Goal: Check status: Check status

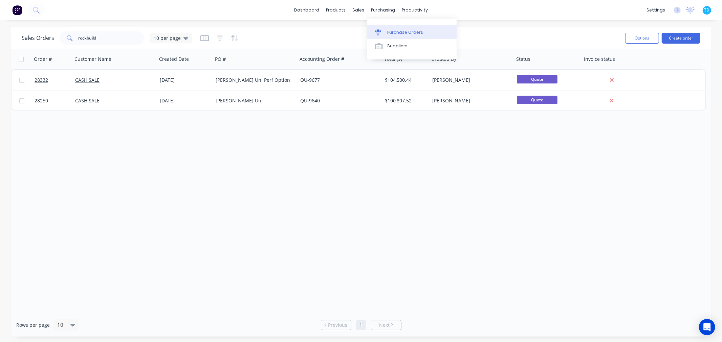
click at [395, 28] on link "Purchase Orders" at bounding box center [412, 32] width 90 height 14
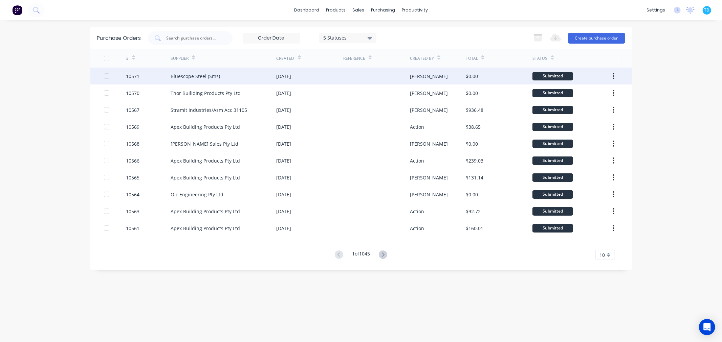
click at [201, 73] on div "Bluescope Steel (Sms)" at bounding box center [194, 76] width 49 height 7
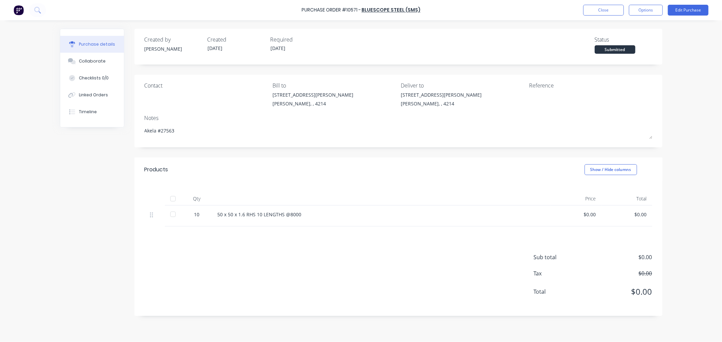
type textarea "x"
click at [100, 113] on button "Timeline" at bounding box center [92, 112] width 64 height 17
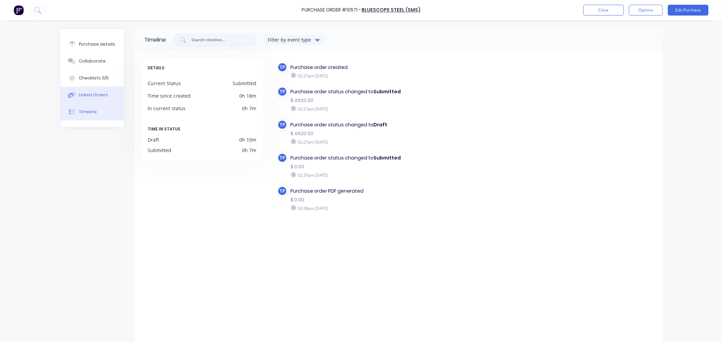
click at [80, 93] on div "Linked Orders" at bounding box center [93, 95] width 29 height 6
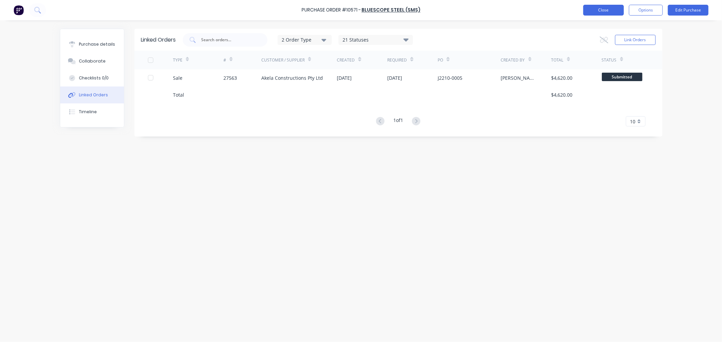
click at [601, 12] on button "Close" at bounding box center [603, 10] width 41 height 11
